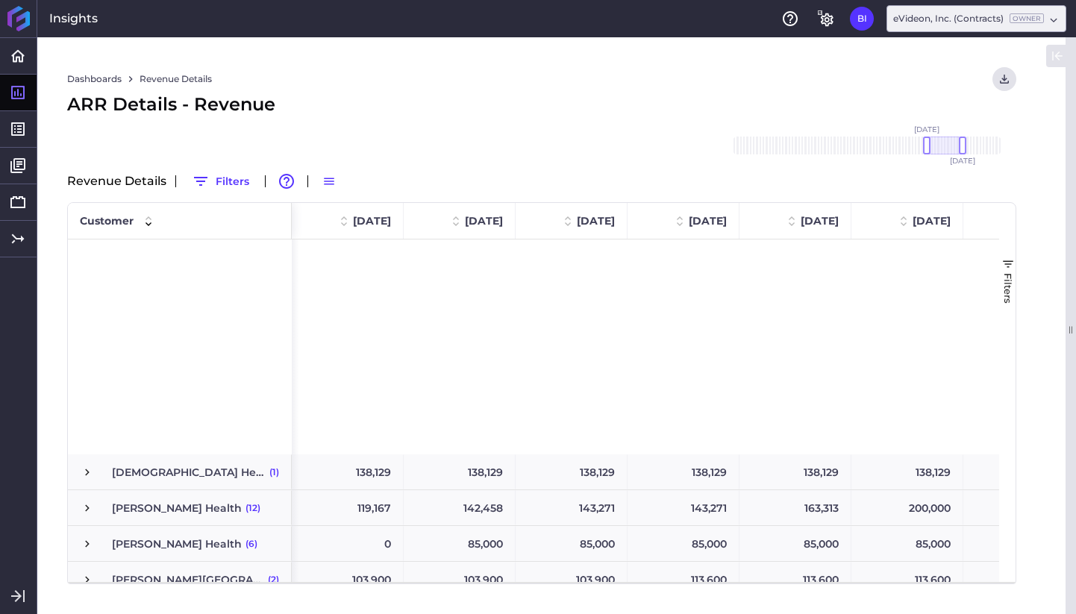
scroll to position [0, 228]
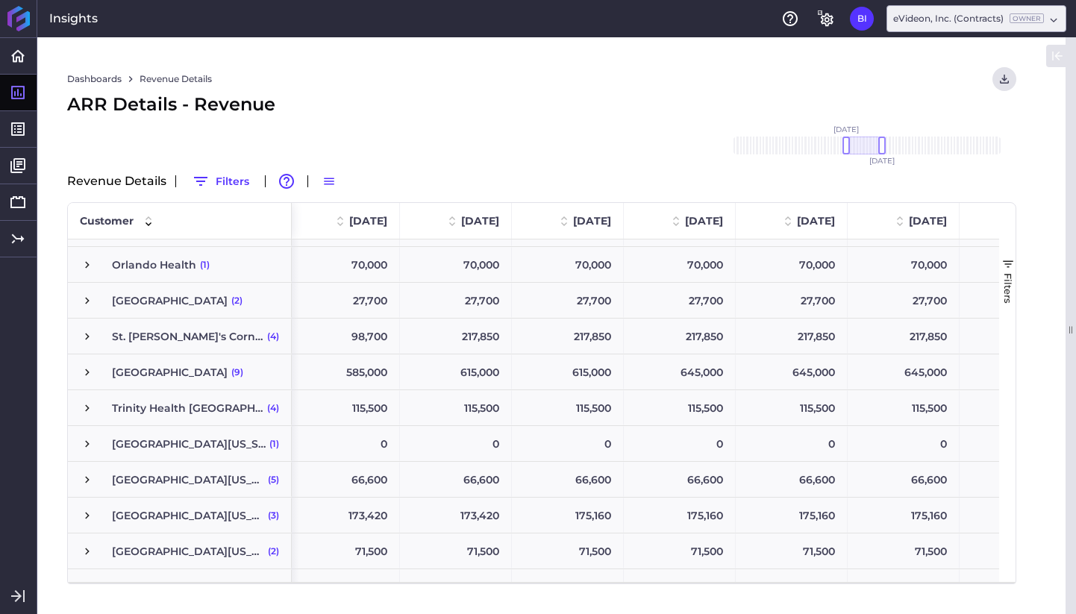
drag, startPoint x: 942, startPoint y: 145, endPoint x: 860, endPoint y: 147, distance: 82.1
click at [860, 147] on div at bounding box center [864, 146] width 36 height 18
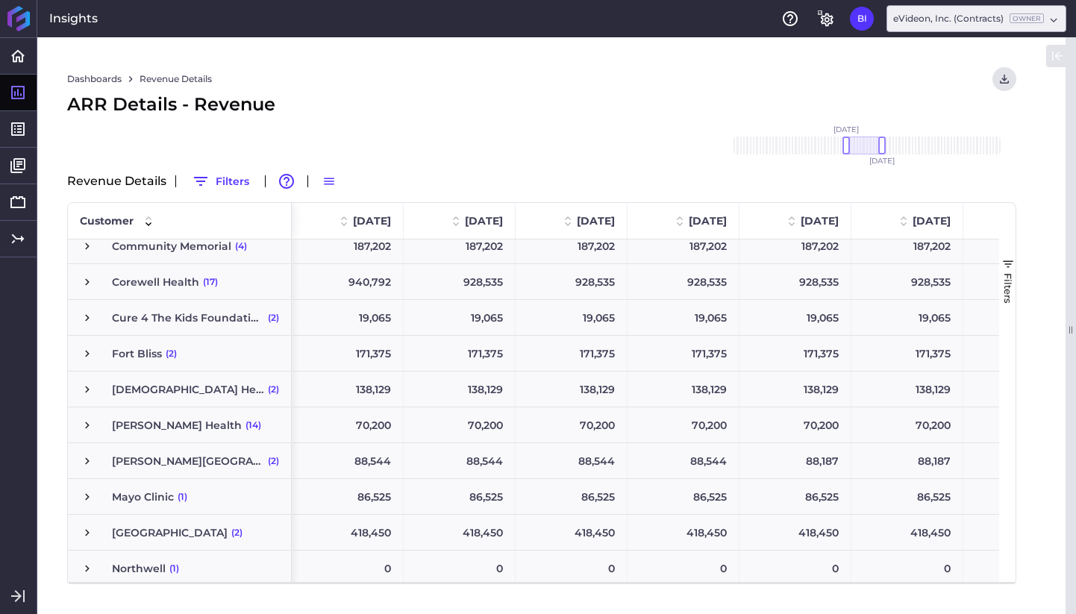
scroll to position [0, 0]
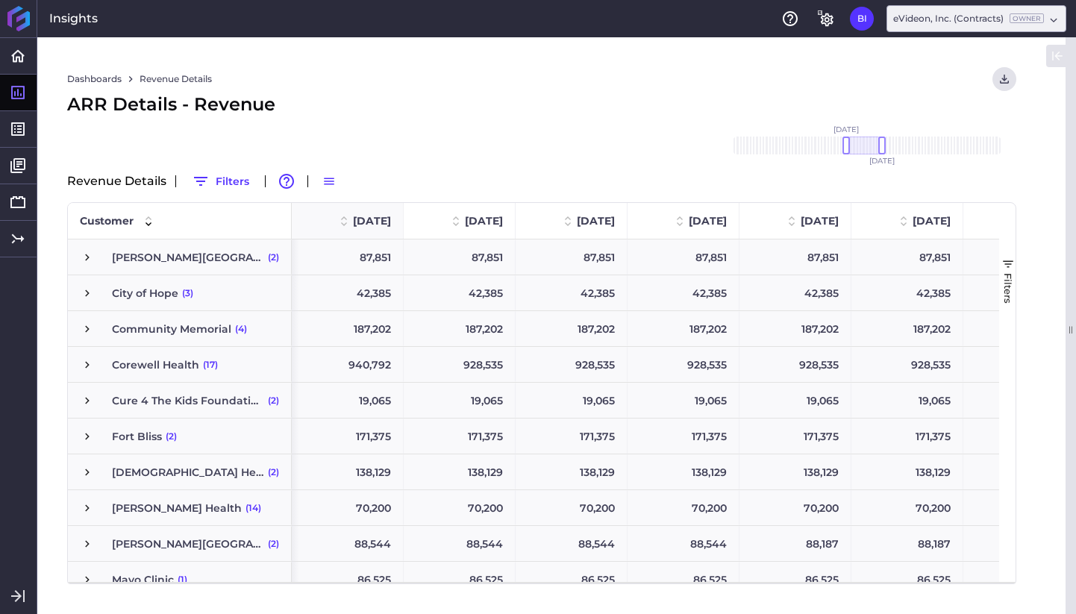
click at [371, 217] on span "[DATE]" at bounding box center [372, 220] width 38 height 13
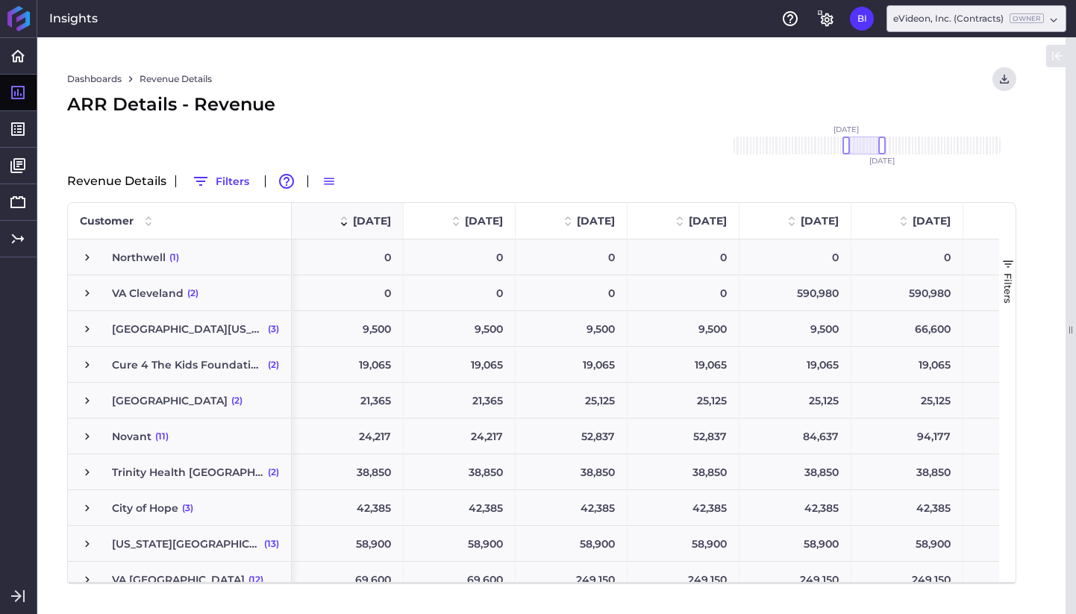
click at [371, 217] on span "[DATE]" at bounding box center [372, 220] width 38 height 13
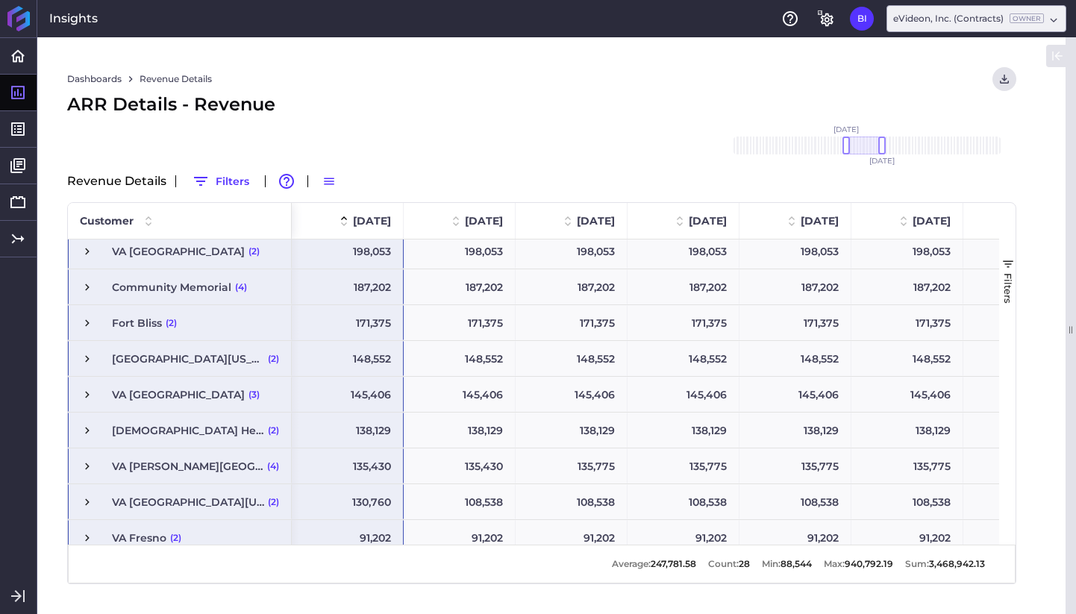
scroll to position [209, 0]
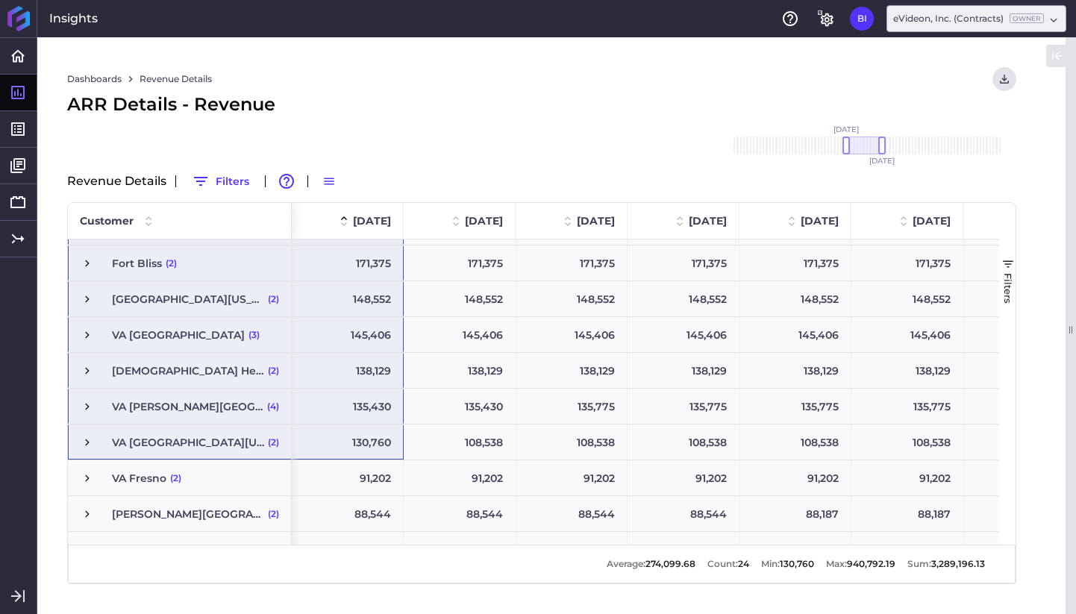
drag, startPoint x: 251, startPoint y: 251, endPoint x: 382, endPoint y: 432, distance: 222.8
click at [382, 432] on div "Franciscan Health (2) [PERSON_NAME] Health (14) [PERSON_NAME][GEOGRAPHIC_DATA] …" at bounding box center [533, 391] width 931 height 305
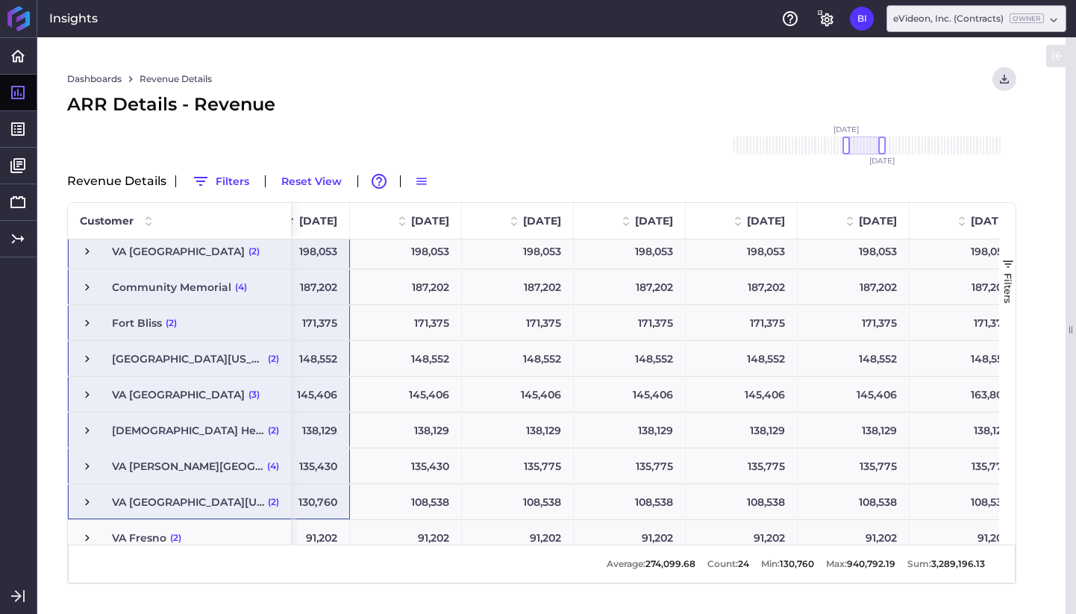
scroll to position [0, 245]
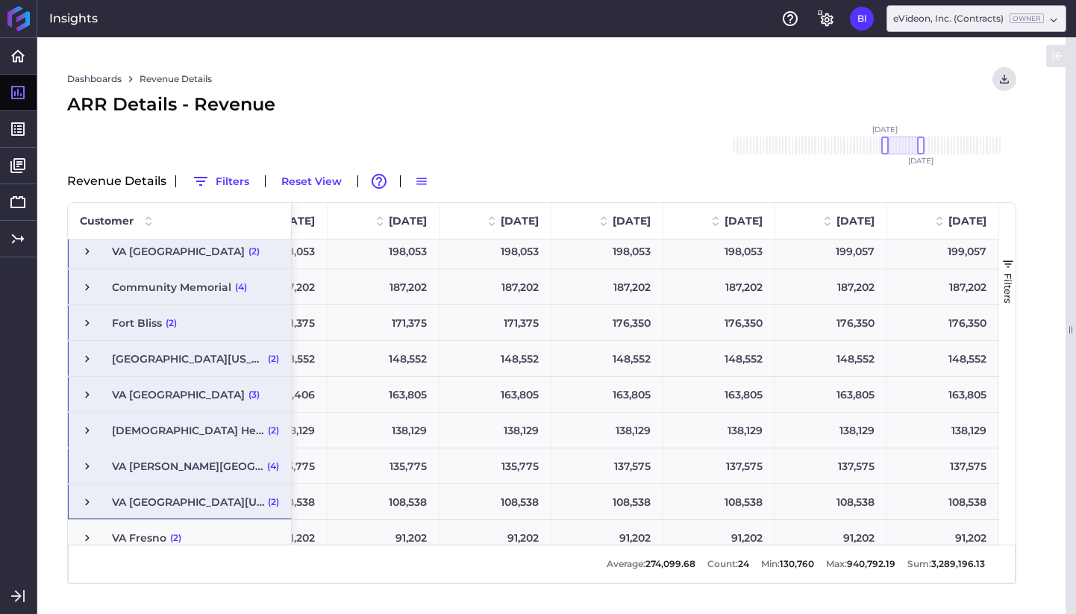
drag, startPoint x: 857, startPoint y: 146, endPoint x: 896, endPoint y: 145, distance: 38.8
click at [896, 145] on div at bounding box center [903, 146] width 36 height 18
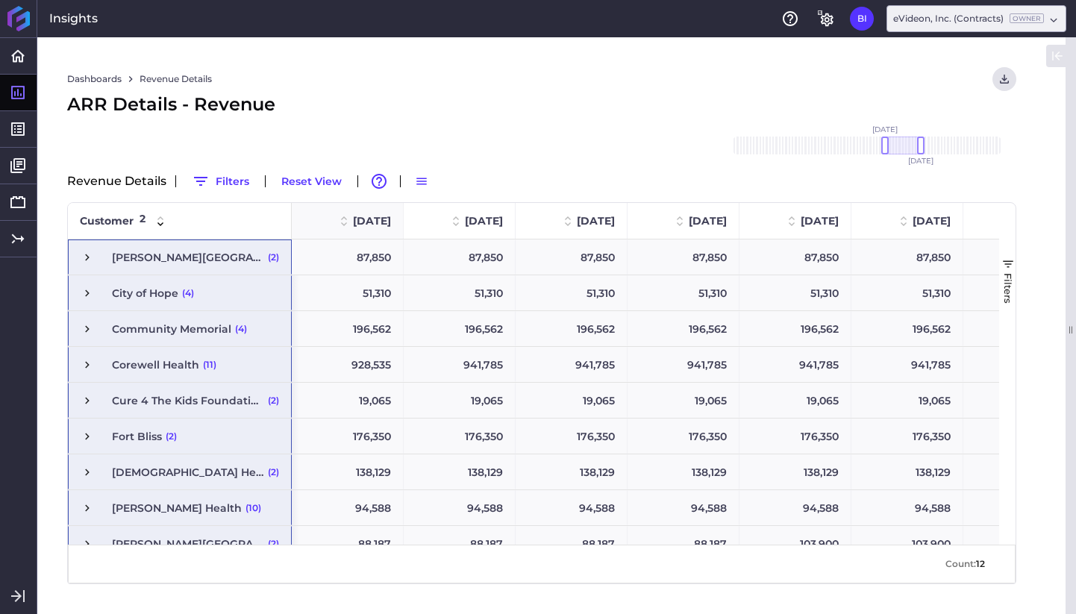
click at [375, 223] on span "[DATE]" at bounding box center [372, 220] width 38 height 13
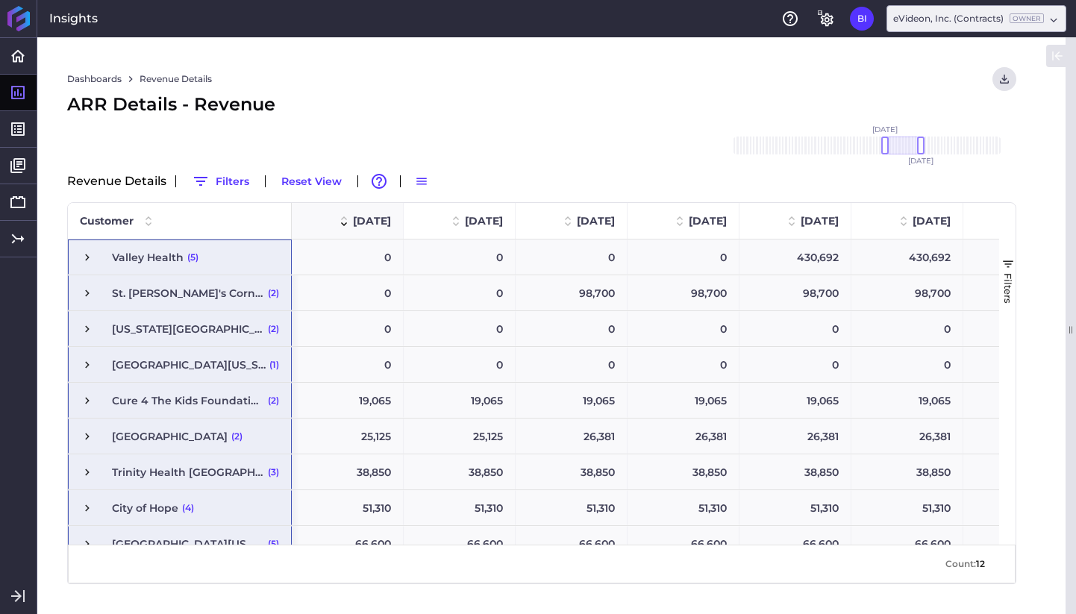
click at [375, 223] on span "[DATE]" at bounding box center [372, 220] width 38 height 13
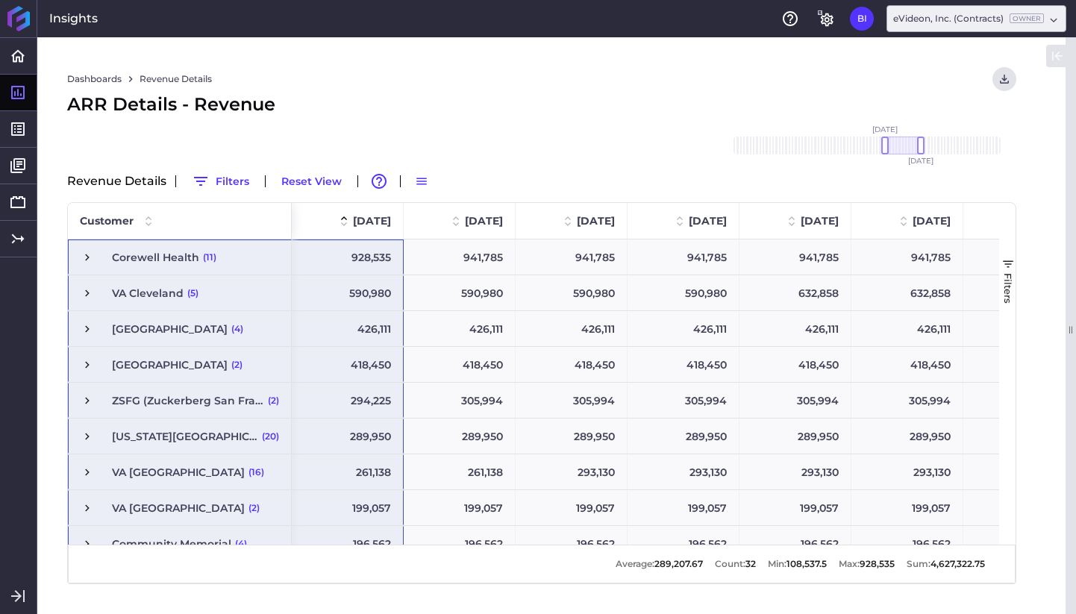
drag, startPoint x: 363, startPoint y: 486, endPoint x: 237, endPoint y: 254, distance: 264.1
click at [237, 254] on div "[PERSON_NAME] Health (10) OhioHealth (2) [GEOGRAPHIC_DATA] [GEOGRAPHIC_DATA] (2…" at bounding box center [533, 391] width 931 height 305
drag, startPoint x: 897, startPoint y: 145, endPoint x: 936, endPoint y: 146, distance: 39.6
click at [936, 146] on div at bounding box center [942, 146] width 36 height 18
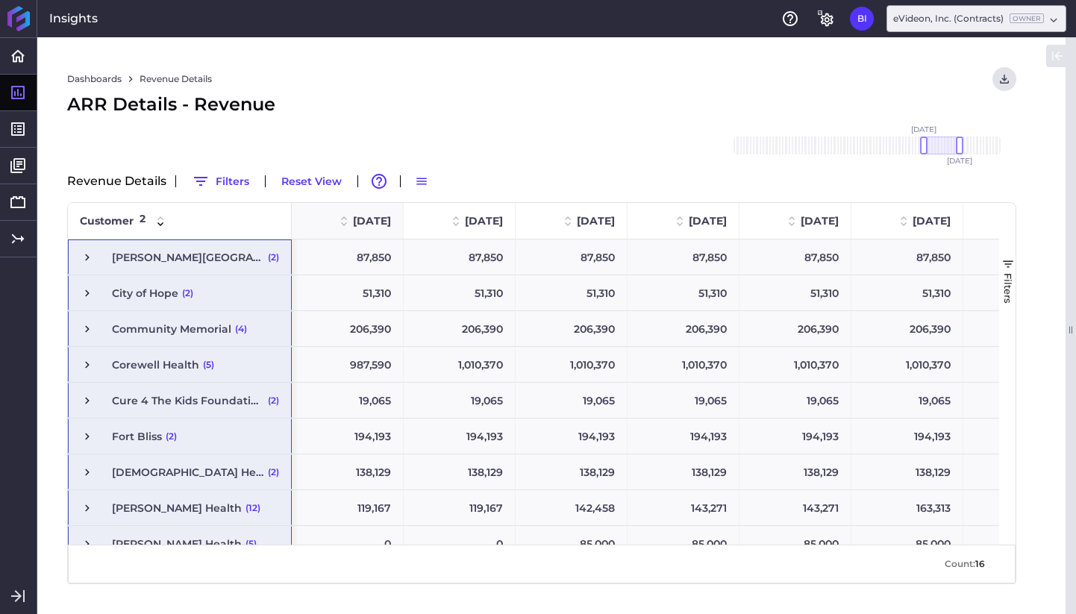
click at [380, 213] on div "[DATE]" at bounding box center [347, 221] width 87 height 28
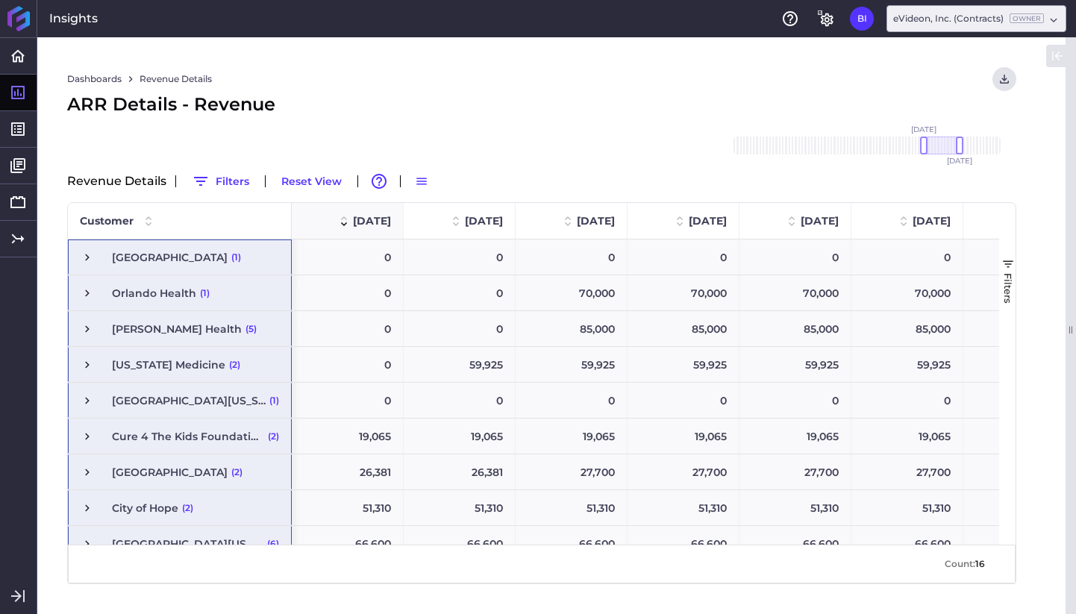
click at [380, 213] on div "[DATE] 1" at bounding box center [347, 221] width 87 height 28
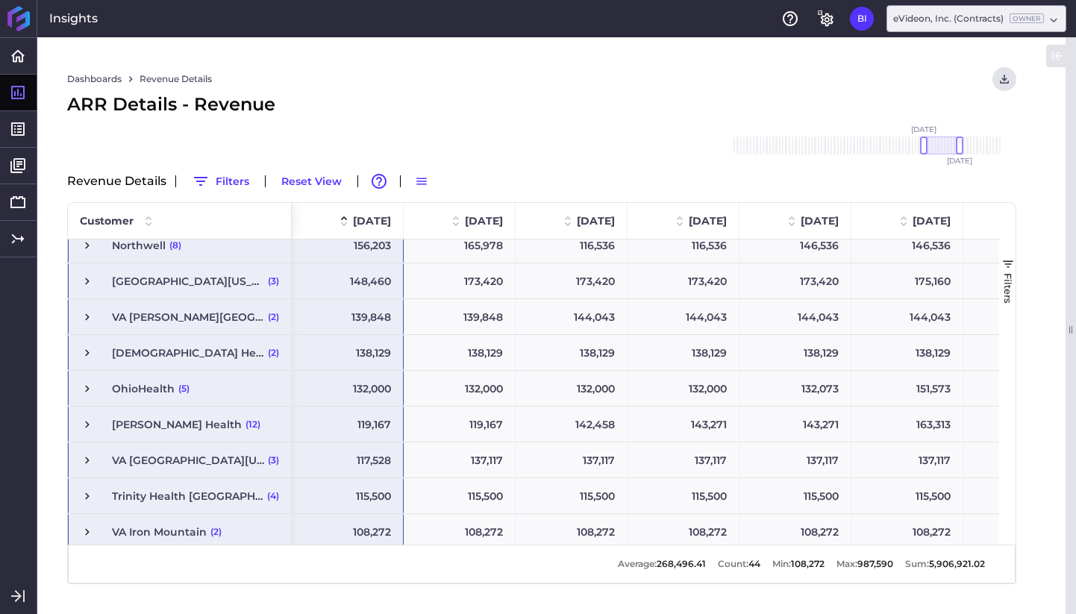
scroll to position [507, 0]
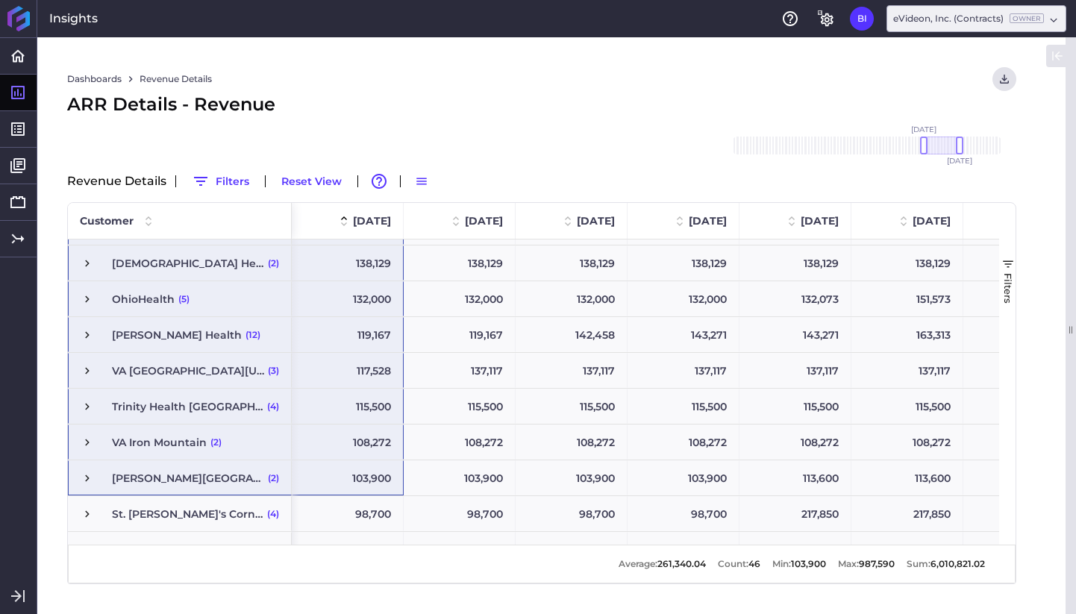
drag, startPoint x: 257, startPoint y: 256, endPoint x: 369, endPoint y: 478, distance: 248.9
click at [369, 478] on div "[PERSON_NAME] Health (12) Corewell Health (5) [US_STATE][GEOGRAPHIC_DATA] (14) …" at bounding box center [533, 391] width 931 height 305
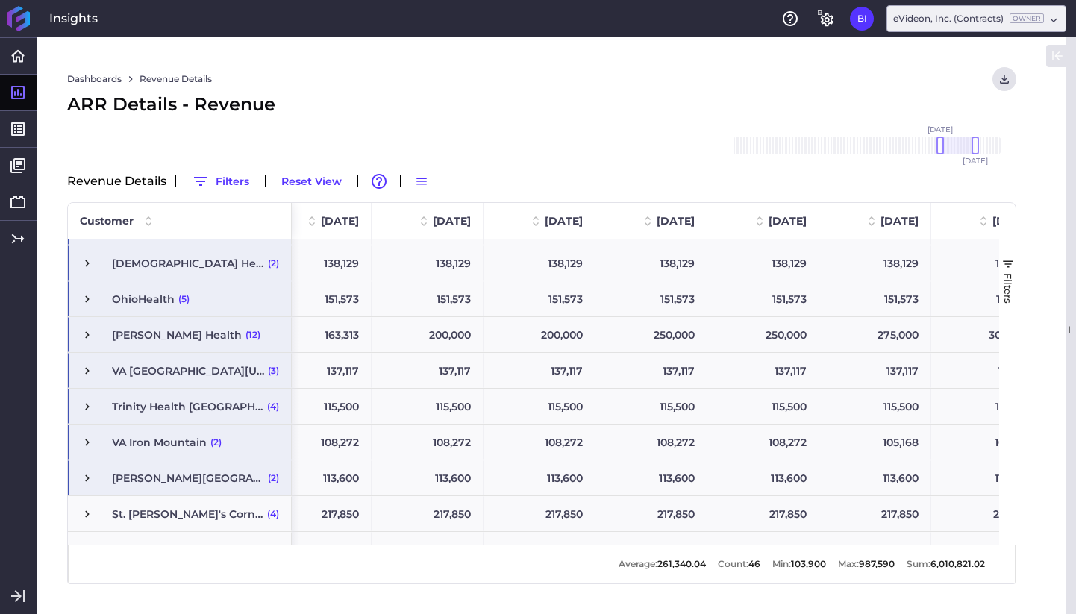
drag, startPoint x: 937, startPoint y: 148, endPoint x: 953, endPoint y: 148, distance: 16.4
click at [953, 148] on div at bounding box center [958, 146] width 36 height 18
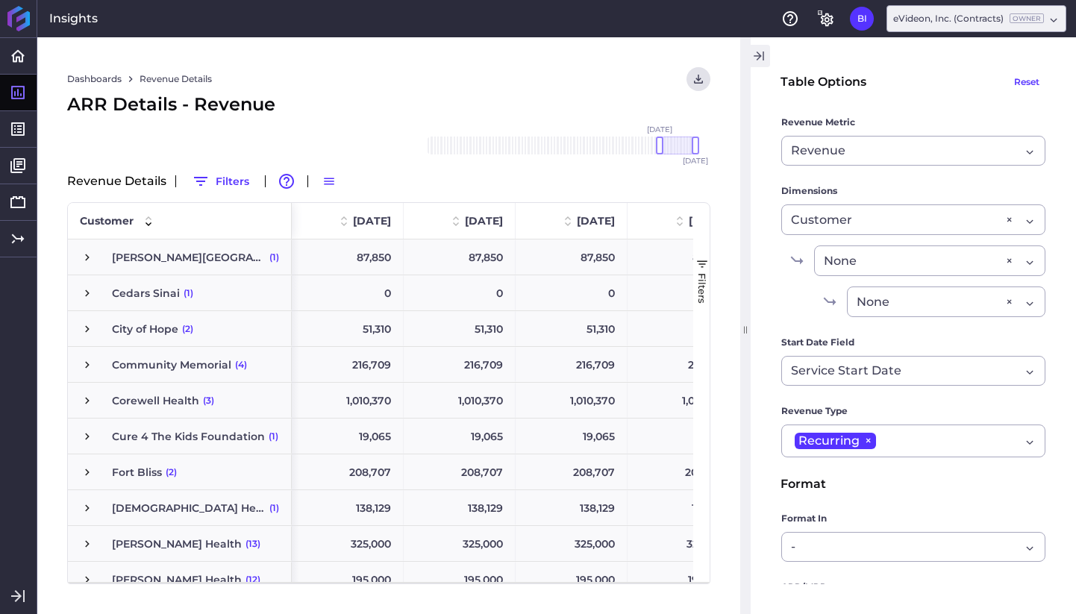
click at [763, 54] on icon "button" at bounding box center [762, 55] width 1 height 9
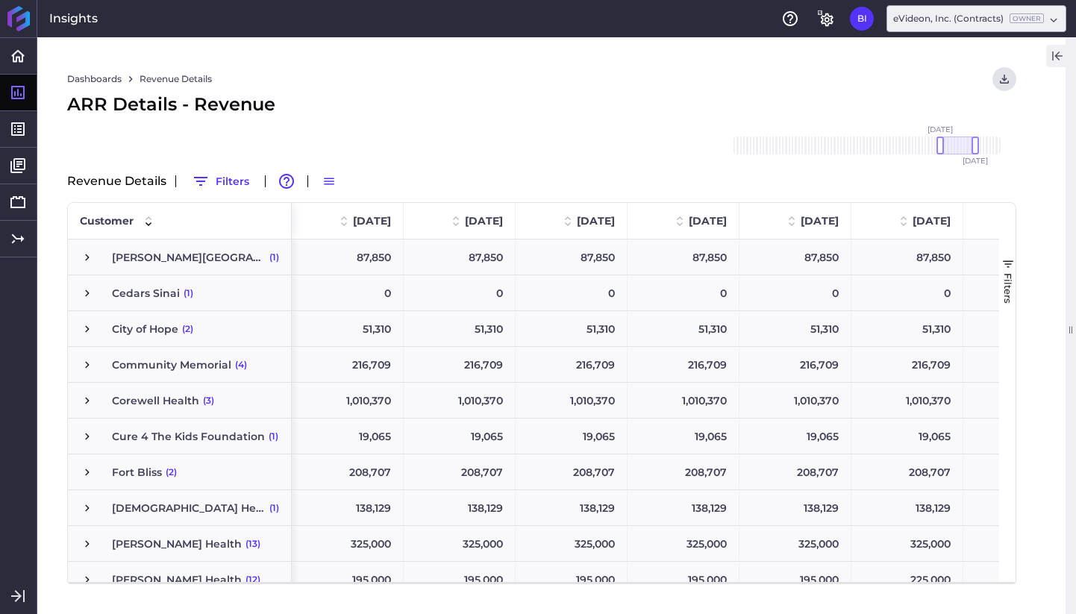
drag, startPoint x: 983, startPoint y: 145, endPoint x: 957, endPoint y: 147, distance: 26.2
click at [957, 147] on div at bounding box center [958, 146] width 36 height 18
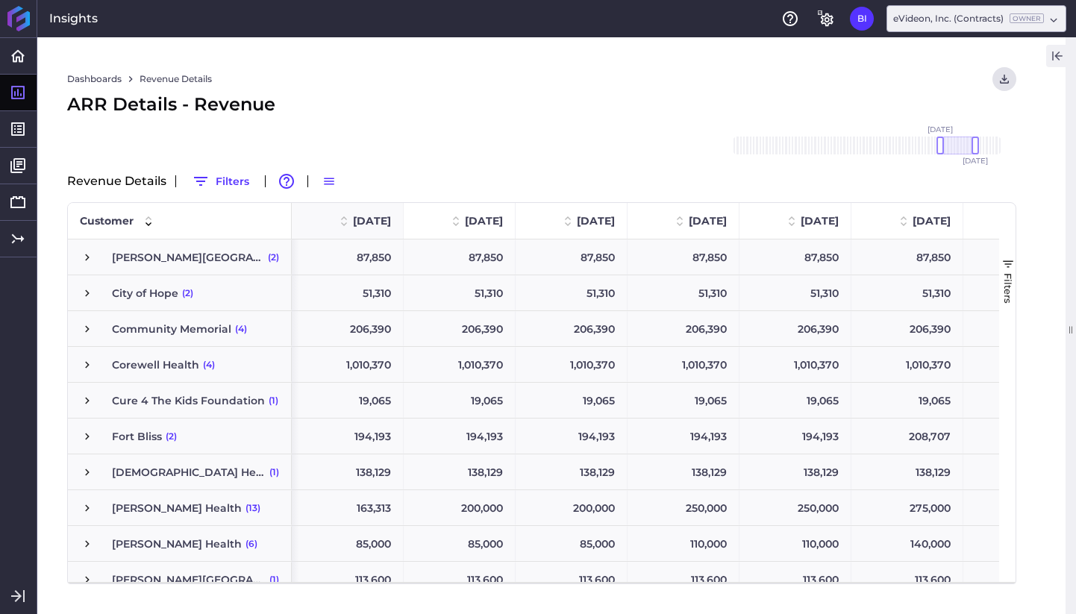
click at [377, 219] on span "[DATE]" at bounding box center [372, 220] width 38 height 13
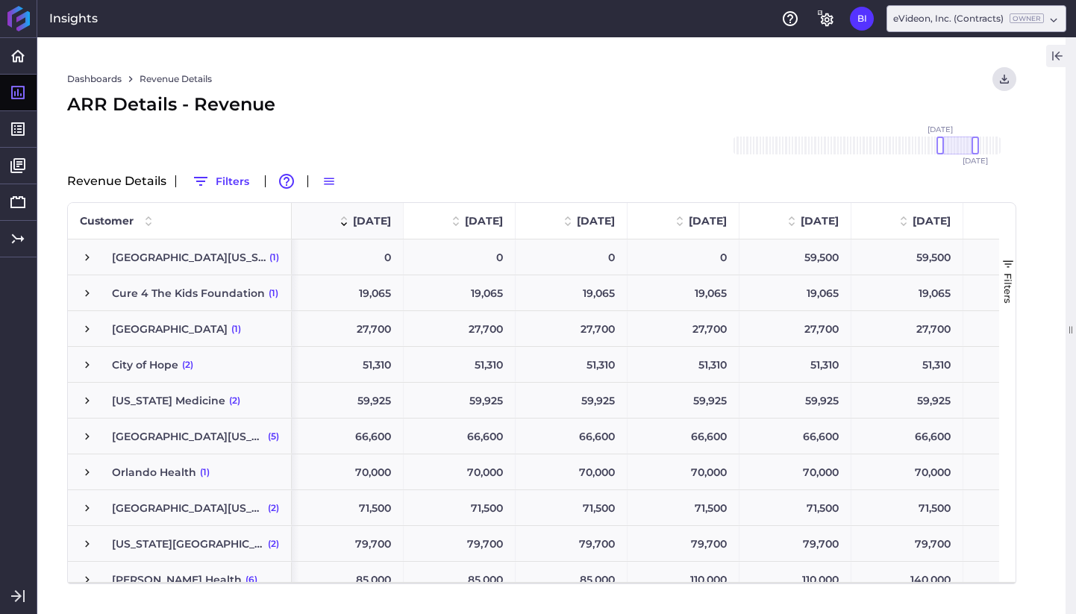
click at [377, 219] on span "[DATE]" at bounding box center [372, 220] width 38 height 13
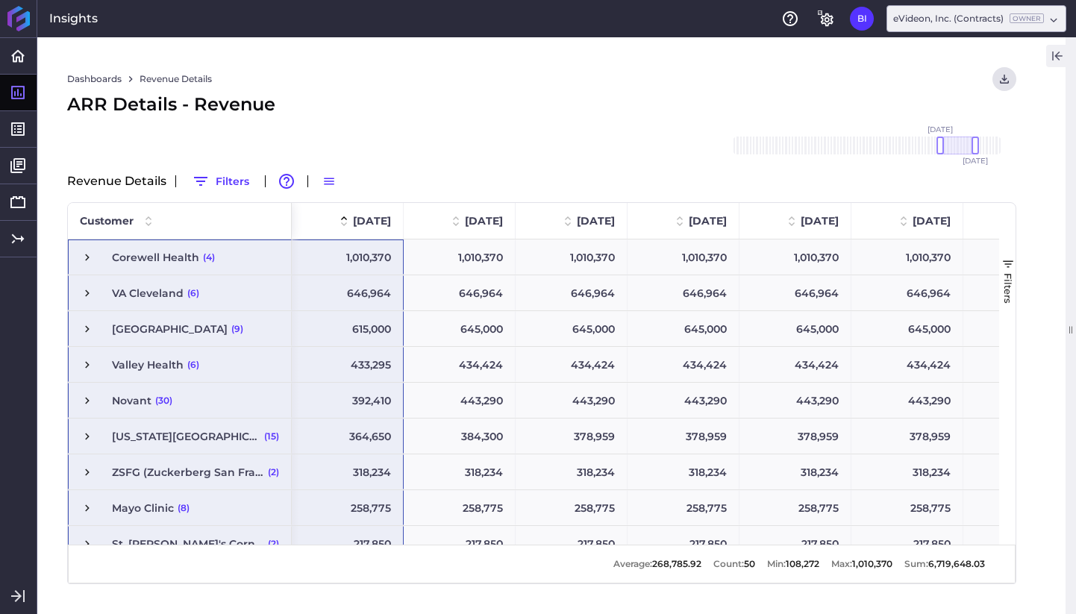
drag, startPoint x: 359, startPoint y: 466, endPoint x: 255, endPoint y: 257, distance: 232.5
click at [255, 257] on div "[GEOGRAPHIC_DATA] (6) [GEOGRAPHIC_DATA] [GEOGRAPHIC_DATA] (2) [GEOGRAPHIC_DATA]…" at bounding box center [533, 391] width 931 height 305
